Goal: Task Accomplishment & Management: Manage account settings

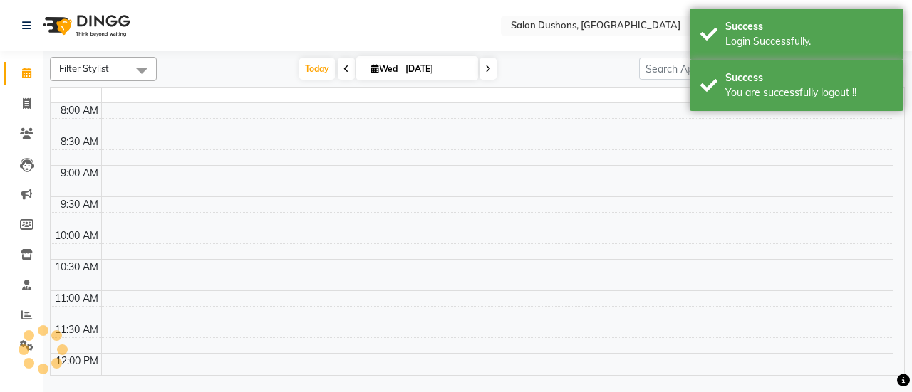
select select "en"
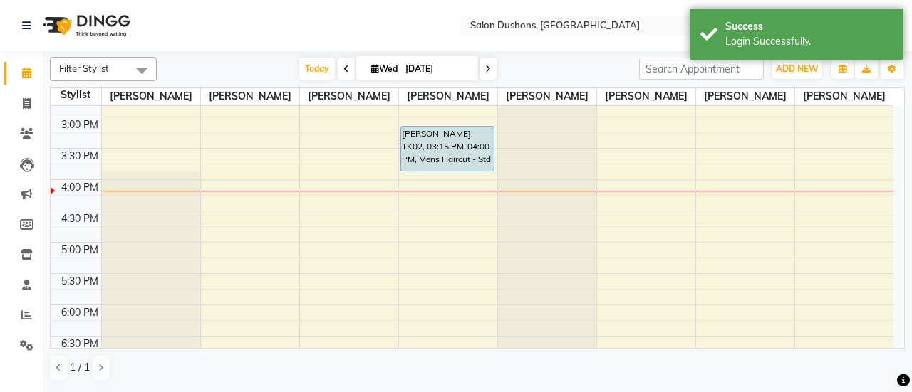
scroll to position [285, 0]
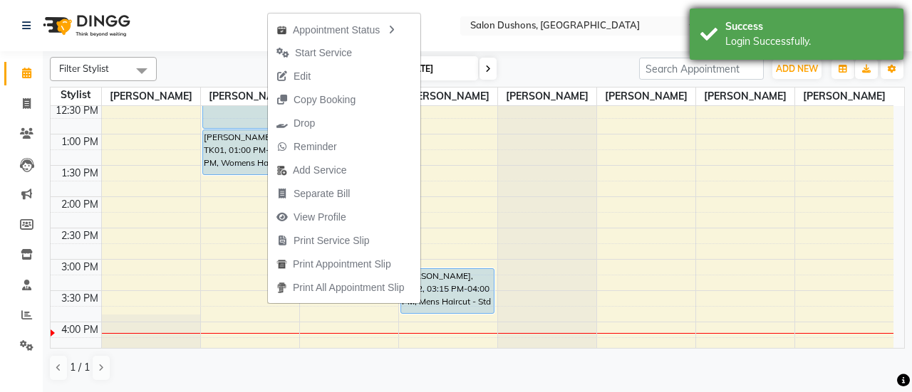
click at [716, 31] on div "Success Login Successfully." at bounding box center [796, 34] width 214 height 51
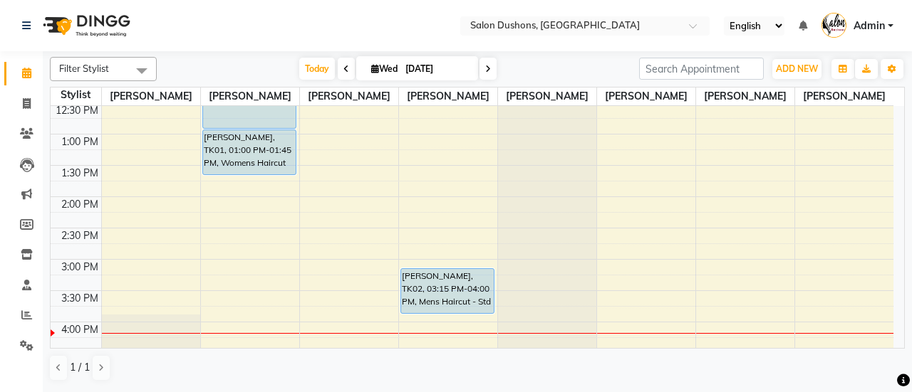
click at [869, 28] on span "Admin" at bounding box center [868, 26] width 31 height 15
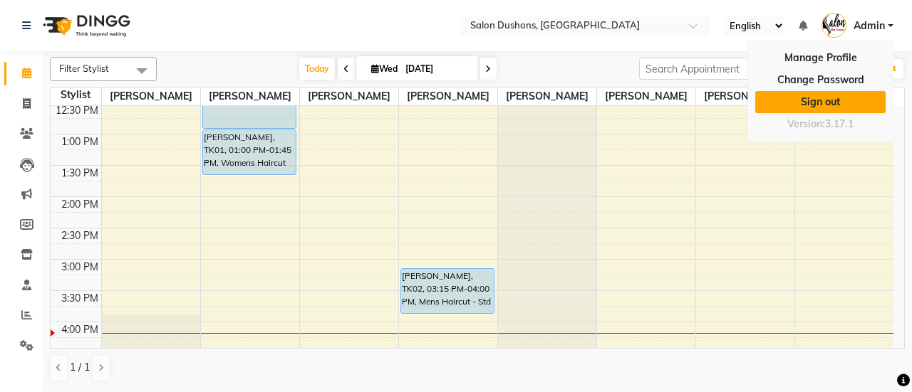
click at [835, 105] on link "Sign out" at bounding box center [820, 102] width 130 height 22
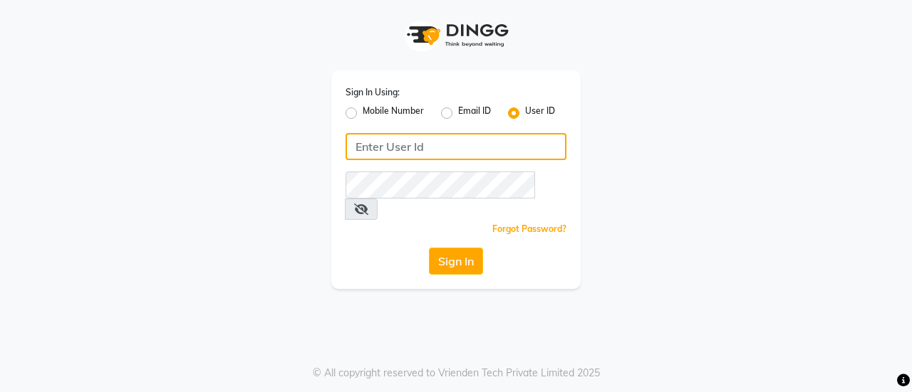
click at [474, 138] on input "Username" at bounding box center [455, 146] width 221 height 27
type input "usa"
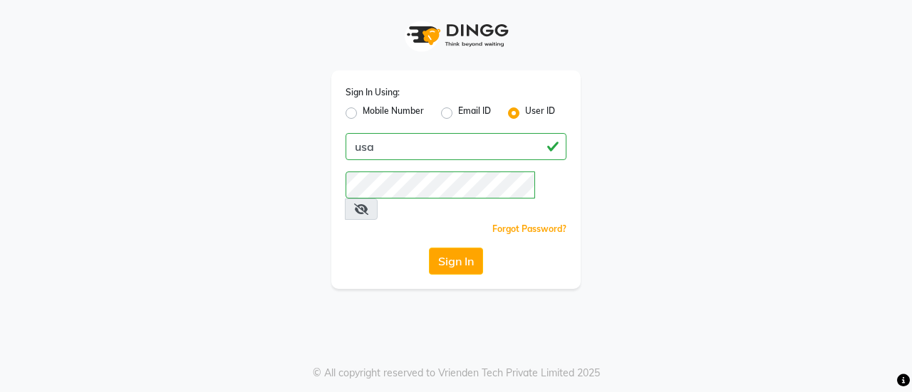
click at [446, 248] on button "Sign In" at bounding box center [456, 261] width 54 height 27
